Goal: Transaction & Acquisition: Purchase product/service

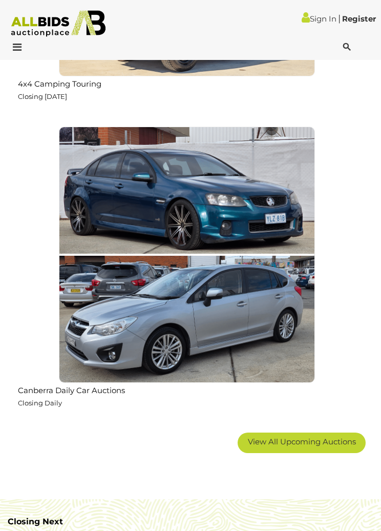
scroll to position [3273, 0]
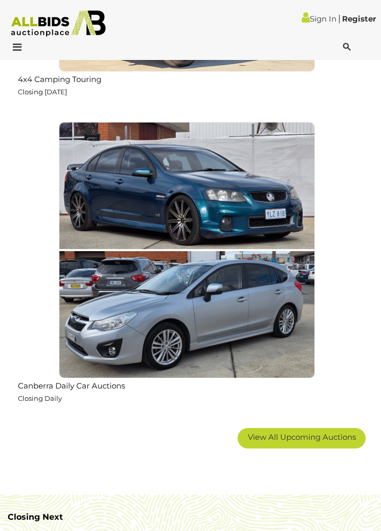
click at [274, 428] on link "View All Upcoming Auctions" at bounding box center [302, 438] width 128 height 21
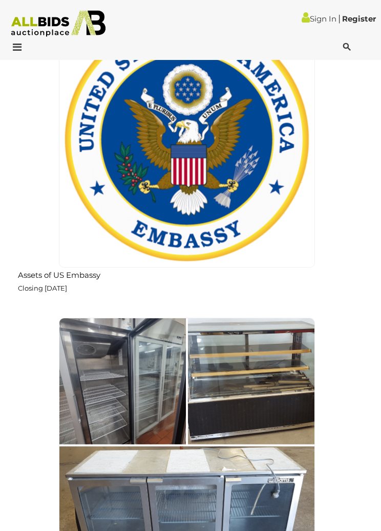
scroll to position [5224, 0]
click at [229, 179] on img at bounding box center [187, 139] width 256 height 256
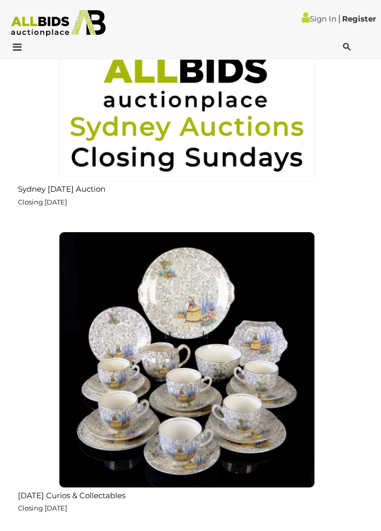
scroll to position [8375, 0]
click at [210, 345] on img at bounding box center [187, 360] width 256 height 256
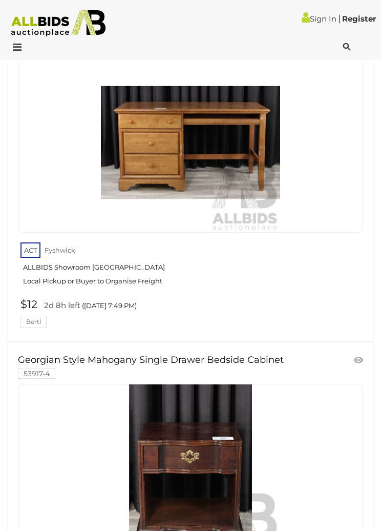
scroll to position [6834, 0]
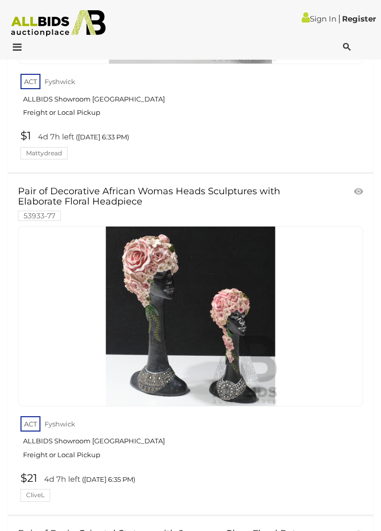
scroll to position [1267, 0]
click at [379, 267] on div "Pair of Decorative African Womas Heads Sculptures with Elaborate Floral Headpie…" at bounding box center [190, 344] width 381 height 340
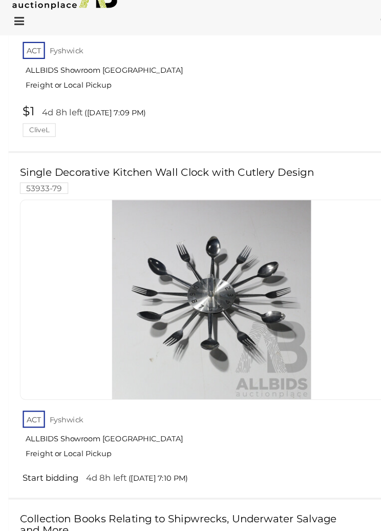
scroll to position [11238, 0]
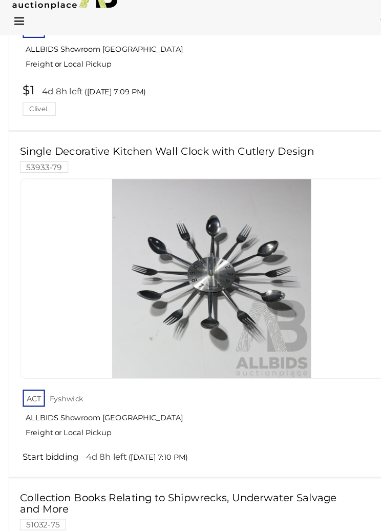
click at [342, 202] on div at bounding box center [191, 279] width 346 height 180
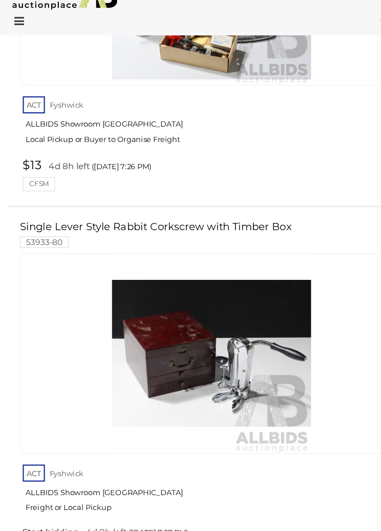
scroll to position [16092, 0]
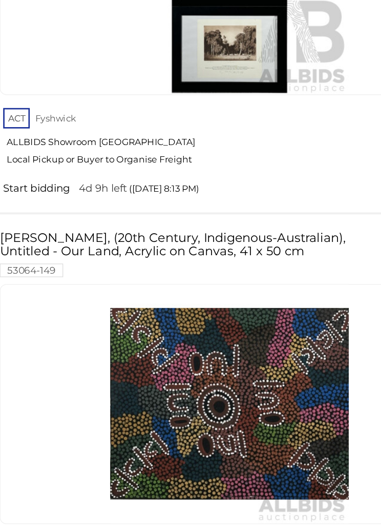
scroll to position [9895, 0]
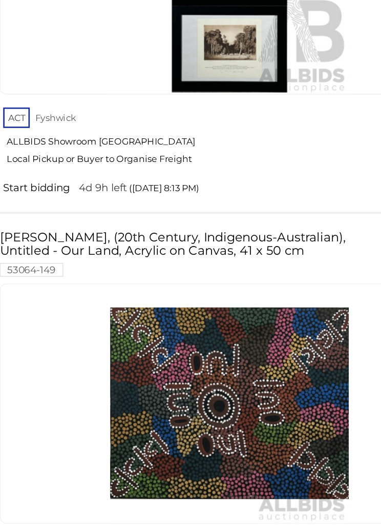
click at [285, 325] on div at bounding box center [191, 415] width 346 height 180
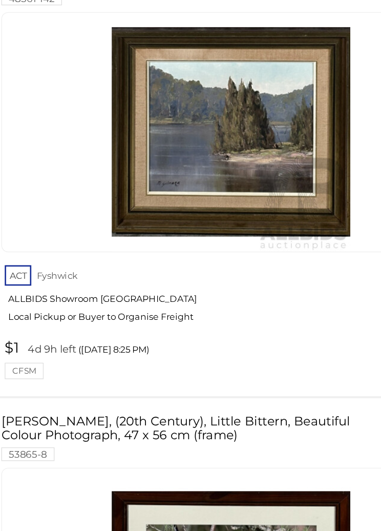
scroll to position [12154, 0]
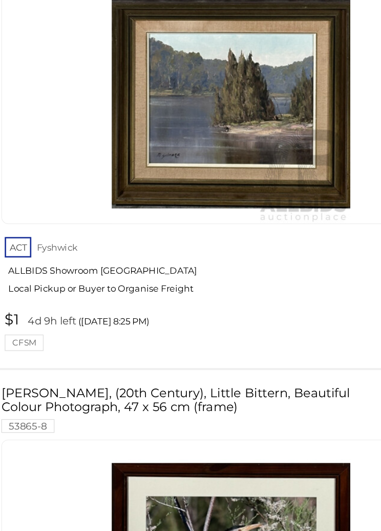
click at [285, 442] on link at bounding box center [191, 532] width 346 height 180
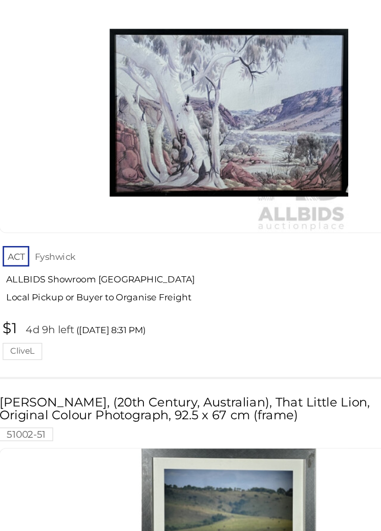
scroll to position [13890, 0]
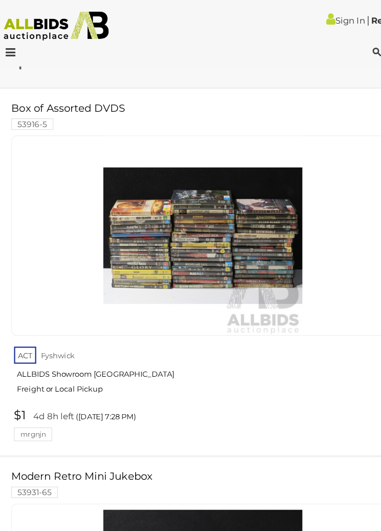
scroll to position [13673, 0]
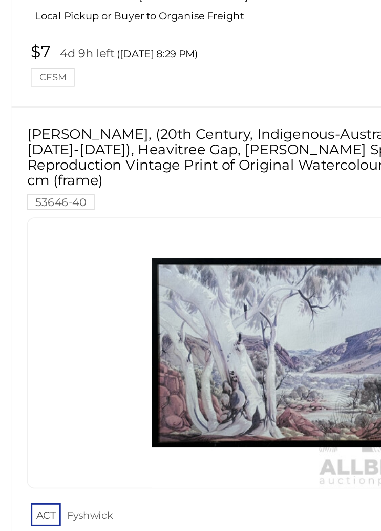
scroll to position [42, 0]
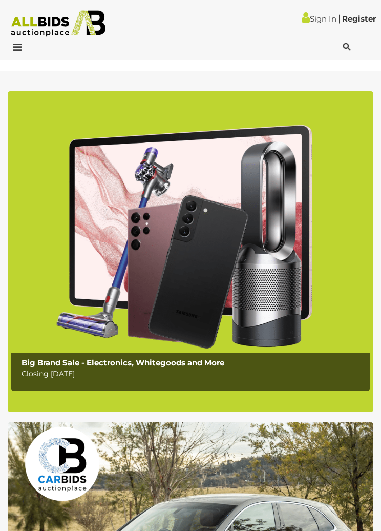
scroll to position [8403, 0]
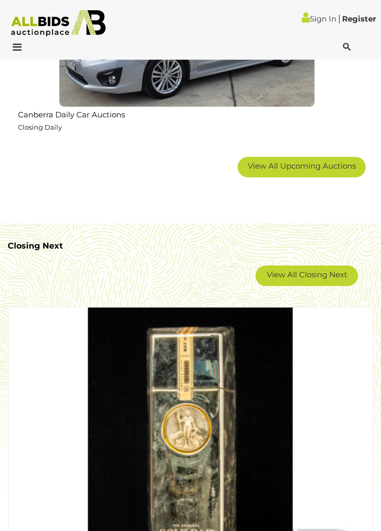
scroll to position [3545, 0]
click at [329, 171] on link "View All Upcoming Auctions" at bounding box center [302, 167] width 128 height 21
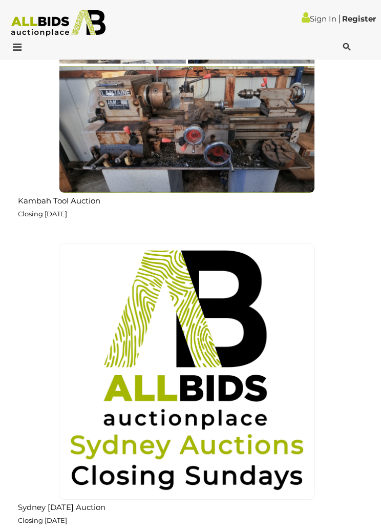
scroll to position [8057, 0]
